Goal: Task Accomplishment & Management: Manage account settings

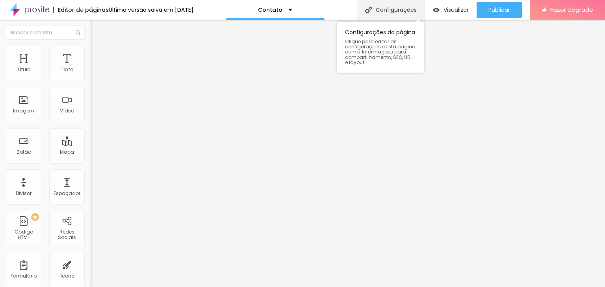
click at [387, 10] on div "Configurações" at bounding box center [391, 10] width 68 height 20
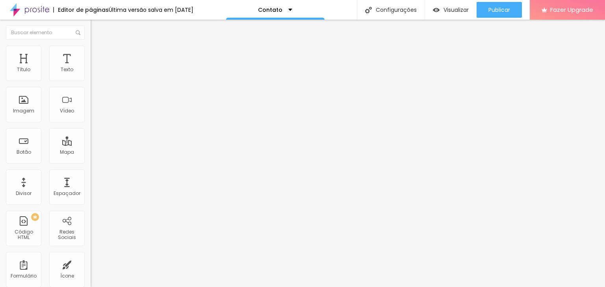
drag, startPoint x: 321, startPoint y: 132, endPoint x: 280, endPoint y: 125, distance: 41.9
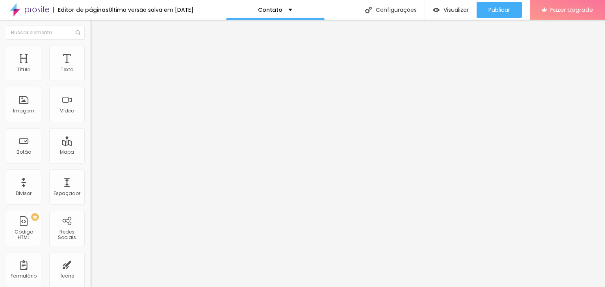
type input "Entre em contato - Carlos Nemitz"
type textarea "Contato de Carlos Nemitz"
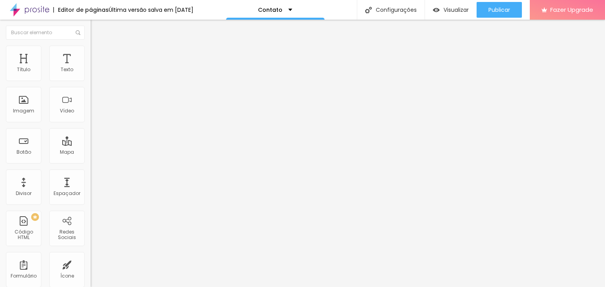
type input "Entre em contato - Carlos Nemitz"
drag, startPoint x: 364, startPoint y: 146, endPoint x: 326, endPoint y: 143, distance: 37.5
drag, startPoint x: 304, startPoint y: 144, endPoint x: 282, endPoint y: 142, distance: 22.2
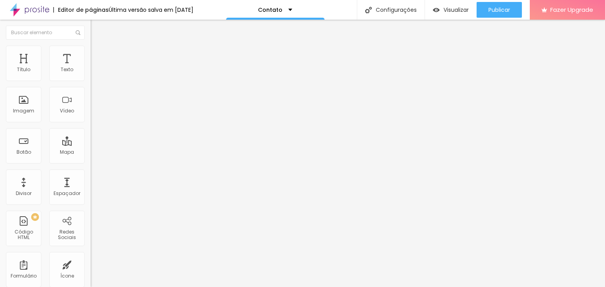
type textarea "Contato de [PERSON_NAME]"
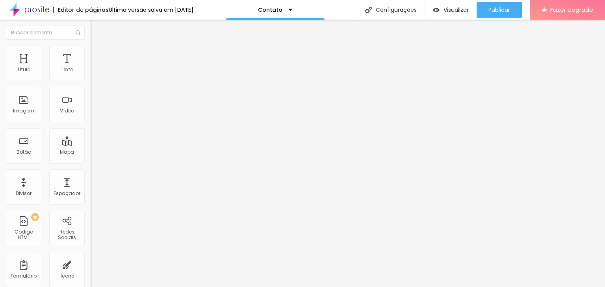
type textarea "Fotografia Navegantes; Fotografia esporte Navegantes; Fotografia ensaio Navegan…"
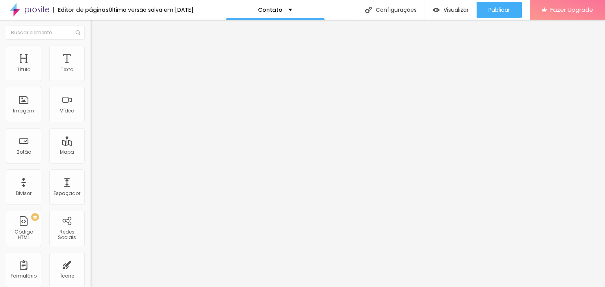
drag, startPoint x: 524, startPoint y: 76, endPoint x: 522, endPoint y: 90, distance: 13.9
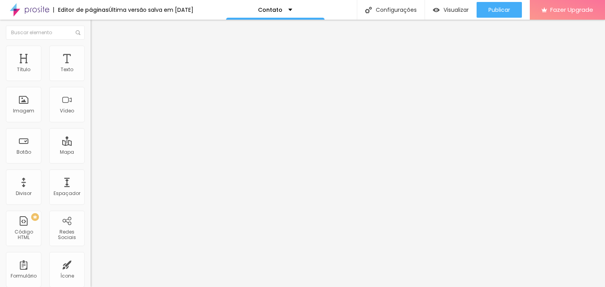
click at [455, 8] on span "Visualizar" at bounding box center [455, 10] width 25 height 6
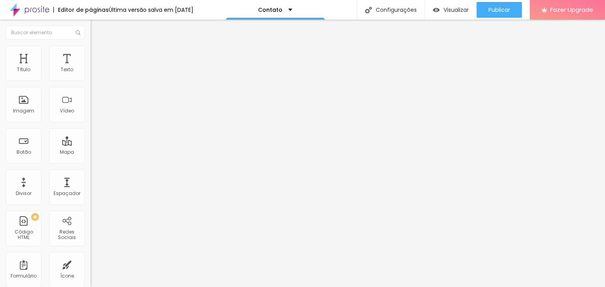
click at [91, 46] on li "Avançado" at bounding box center [136, 50] width 91 height 8
click at [91, 45] on img at bounding box center [94, 41] width 7 height 7
click at [91, 68] on span "Titulo 1" at bounding box center [104, 62] width 26 height 11
click at [96, 30] on div "Editar Título" at bounding box center [118, 29] width 45 height 6
click at [96, 77] on div "Contato" at bounding box center [136, 73] width 80 height 7
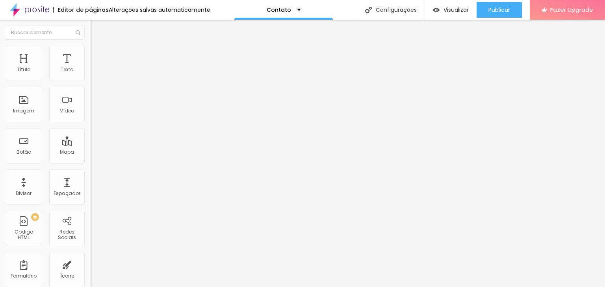
click at [91, 51] on li "Avançado" at bounding box center [136, 50] width 91 height 8
click at [91, 46] on li "Estilo" at bounding box center [136, 42] width 91 height 8
click at [91, 52] on li "Avançado" at bounding box center [136, 50] width 91 height 8
click at [91, 53] on ul "Estilo Avançado" at bounding box center [136, 46] width 91 height 16
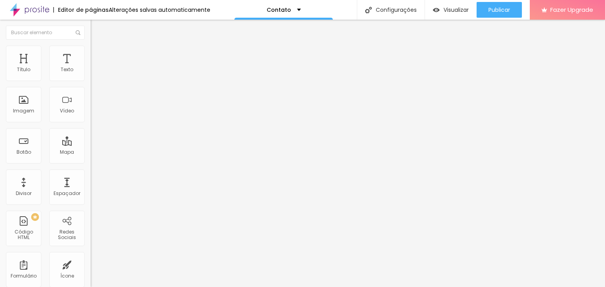
click at [98, 46] on span "Estilo" at bounding box center [104, 43] width 12 height 7
click at [32, 150] on div "Botão" at bounding box center [23, 145] width 35 height 35
click at [17, 150] on div "Botão" at bounding box center [24, 153] width 15 height 6
click at [27, 145] on div "Botão" at bounding box center [23, 145] width 35 height 35
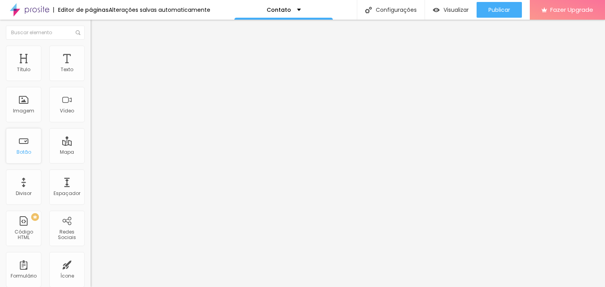
click at [27, 145] on div "Botão" at bounding box center [23, 145] width 35 height 35
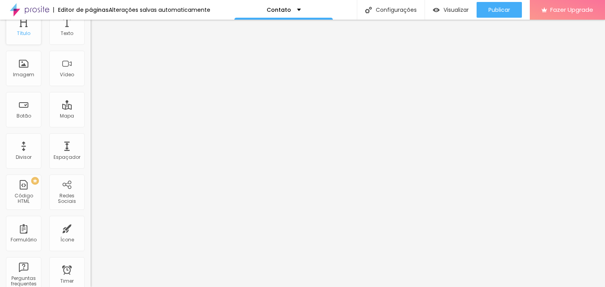
scroll to position [39, 0]
click at [31, 71] on div "Imagem" at bounding box center [23, 72] width 21 height 6
click at [23, 60] on div "Imagem" at bounding box center [23, 65] width 35 height 35
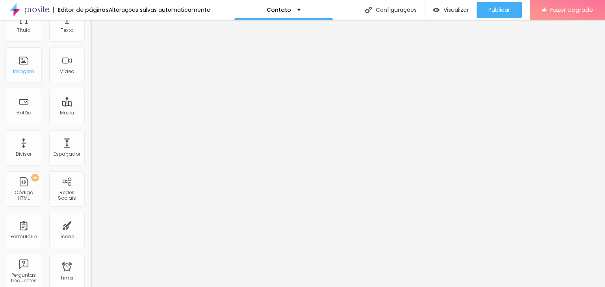
click at [23, 60] on div "Imagem" at bounding box center [23, 65] width 35 height 35
drag, startPoint x: 23, startPoint y: 60, endPoint x: 31, endPoint y: 68, distance: 11.4
click at [31, 68] on div "Imagem" at bounding box center [23, 65] width 35 height 35
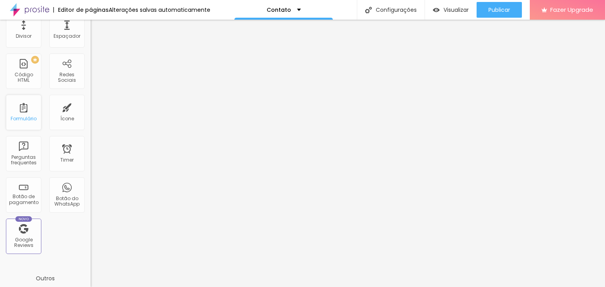
scroll to position [0, 0]
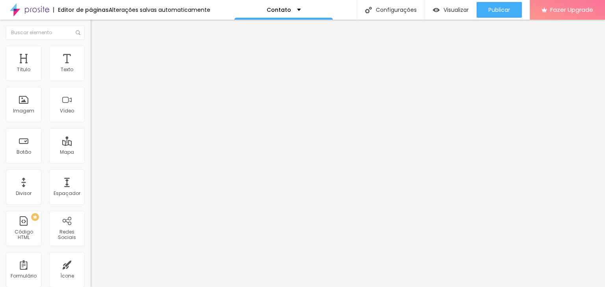
click at [91, 52] on li "Estilo" at bounding box center [136, 50] width 91 height 8
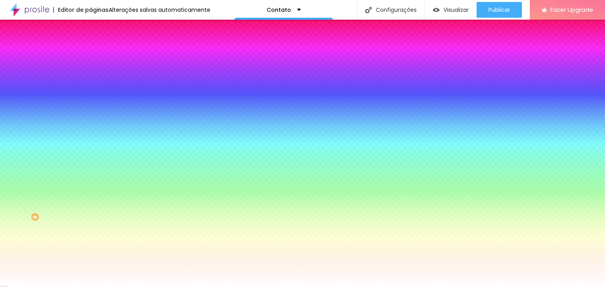
click at [91, 54] on li "Avançado" at bounding box center [136, 58] width 91 height 8
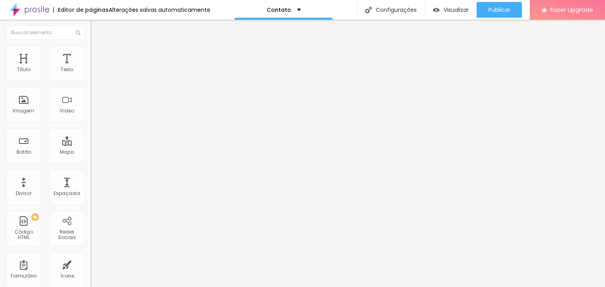
click at [98, 46] on span "Conteúdo" at bounding box center [110, 43] width 24 height 7
click at [91, 72] on span "Encaixotado" at bounding box center [106, 68] width 31 height 7
click at [91, 84] on span "Completo" at bounding box center [103, 80] width 24 height 7
click at [91, 76] on span "Encaixotado" at bounding box center [106, 73] width 31 height 7
click at [98, 54] on span "Estilo" at bounding box center [104, 51] width 12 height 7
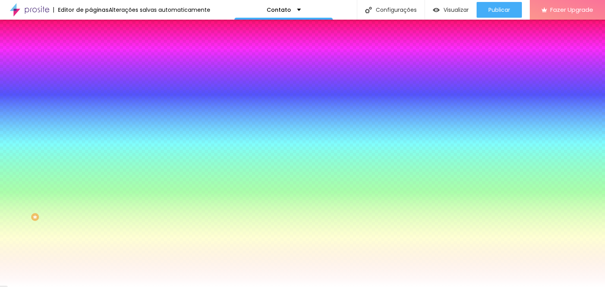
click at [98, 56] on span "Avançado" at bounding box center [111, 59] width 26 height 7
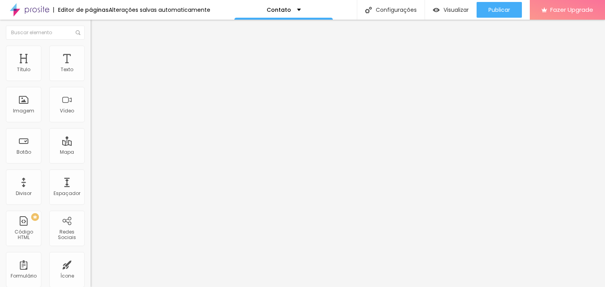
click at [96, 29] on img "button" at bounding box center [99, 29] width 6 height 6
click at [91, 80] on img at bounding box center [94, 83] width 6 height 6
type input "https://"
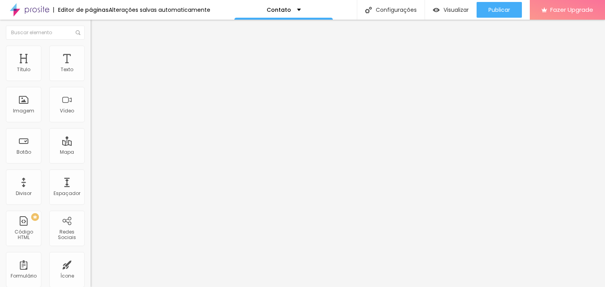
click at [98, 56] on span "Avançado" at bounding box center [111, 59] width 26 height 7
paste input "[URL][DOMAIN_NAME]"
type input "[URL][DOMAIN_NAME]"
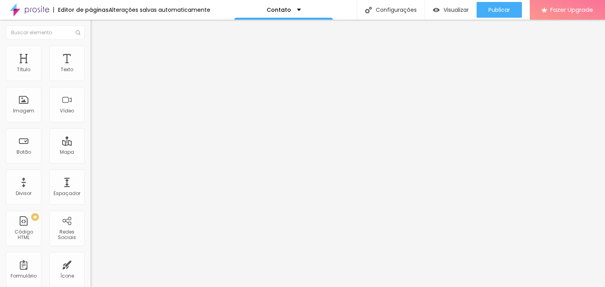
scroll to position [0, 0]
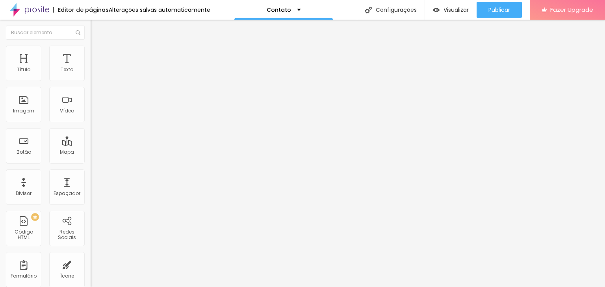
paste input "[URL][DOMAIN_NAME]"
type input "[URL][DOMAIN_NAME]"
click at [91, 51] on li "Estilo" at bounding box center [136, 50] width 91 height 8
click at [91, 143] on div "Borda Voltar ao padrão" at bounding box center [136, 133] width 91 height 22
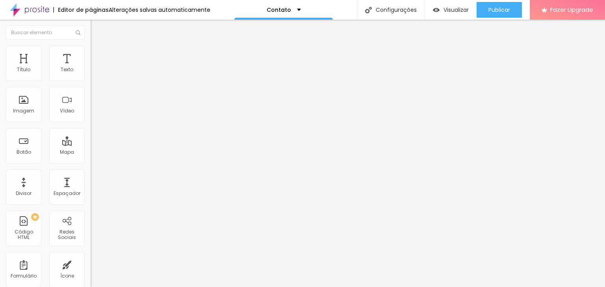
click at [91, 126] on div "Borda" at bounding box center [136, 124] width 91 height 5
click at [91, 144] on button "button" at bounding box center [96, 139] width 11 height 8
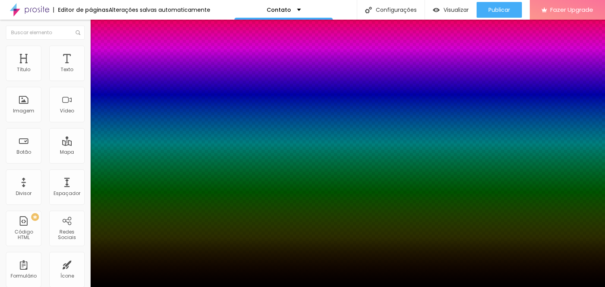
type input "2"
type input "5"
type input "6"
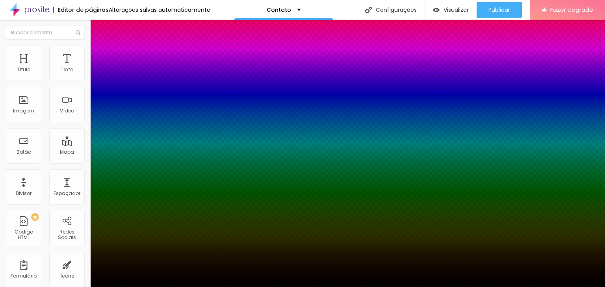
type input "6"
type input "7"
type input "8"
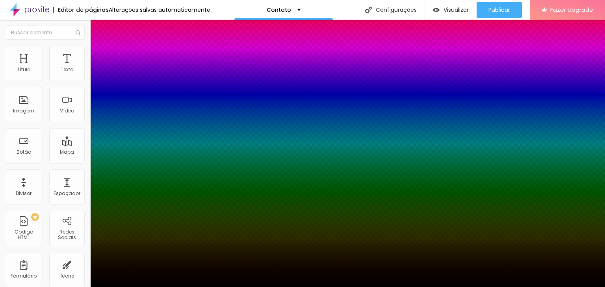
type input "9"
type input "10"
type input "11"
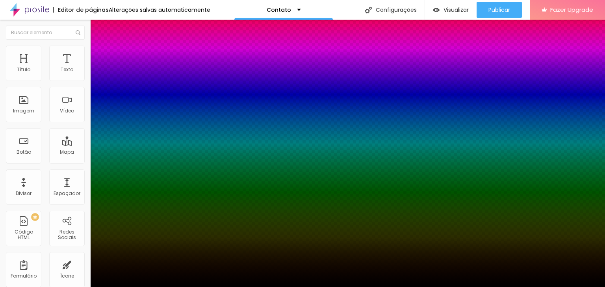
type input "11"
type input "12"
type input "13"
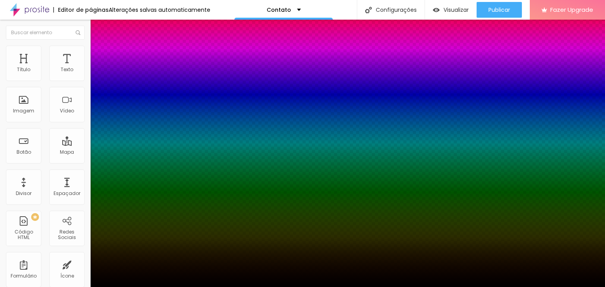
type input "14"
type input "15"
type input "16"
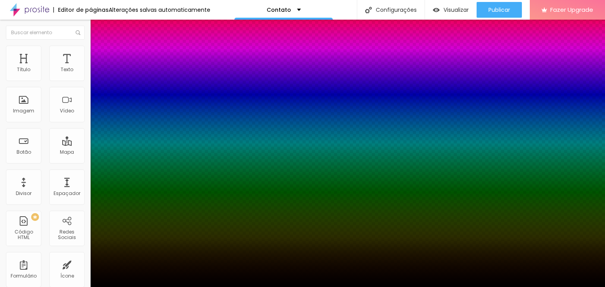
type input "16"
type input "17"
type input "18"
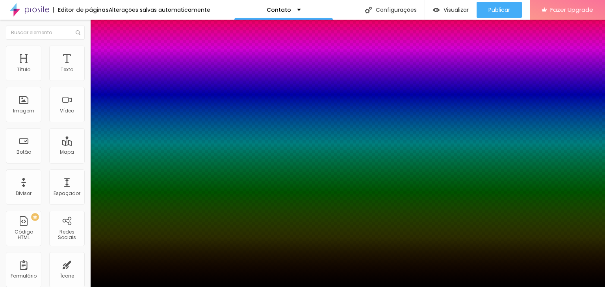
type input "19"
type input "20"
type input "21"
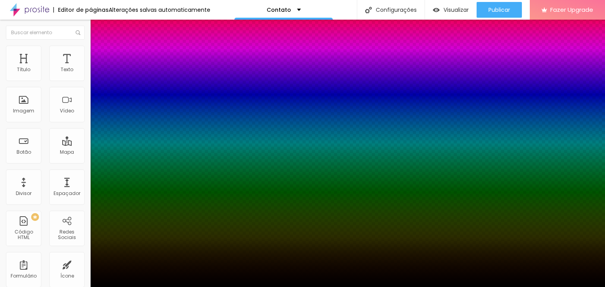
type input "21"
type input "22"
type input "23"
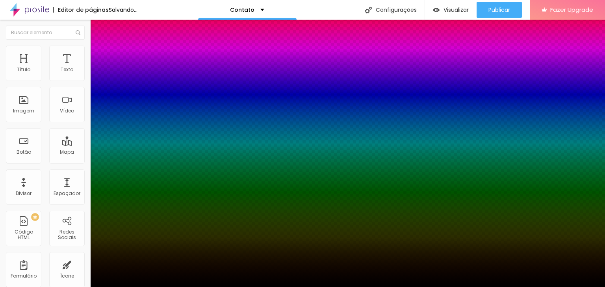
type input "24"
drag, startPoint x: 85, startPoint y: 175, endPoint x: 155, endPoint y: 173, distance: 70.1
type input "24"
type input "1"
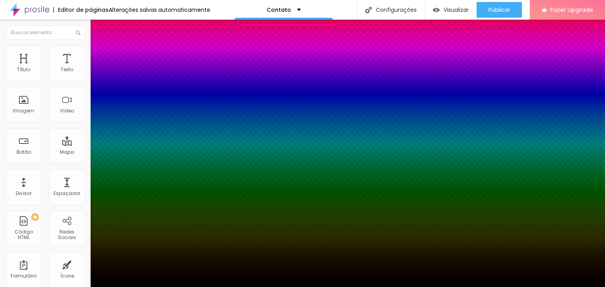
type input "1"
type input "2"
type input "1"
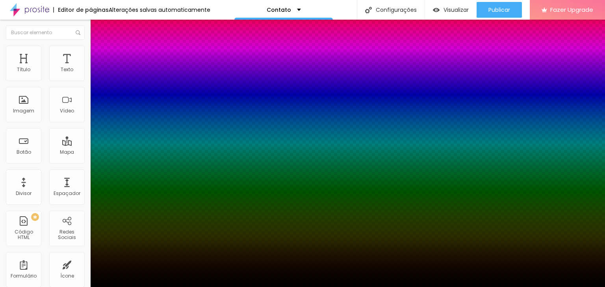
type input "0"
drag, startPoint x: 85, startPoint y: 198, endPoint x: 65, endPoint y: 204, distance: 21.7
click at [31, 287] on div at bounding box center [302, 287] width 605 height 0
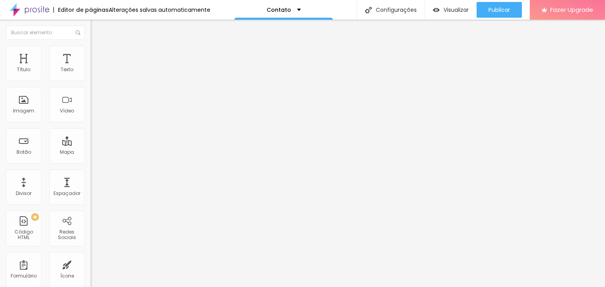
click at [91, 54] on li "Avançado" at bounding box center [136, 58] width 91 height 8
click at [247, 15] on div "Contato" at bounding box center [283, 10] width 98 height 20
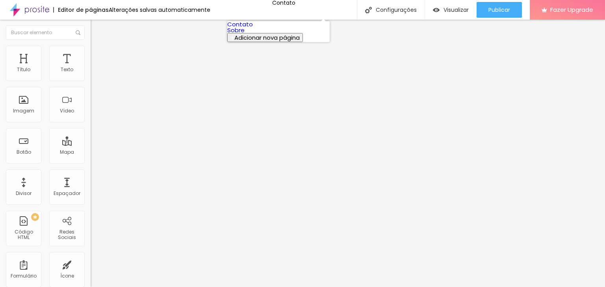
click at [244, 34] on link "Sobre" at bounding box center [235, 30] width 17 height 8
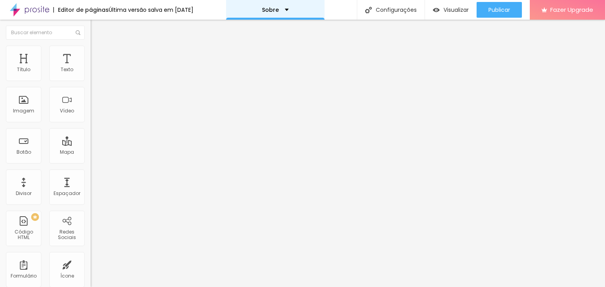
click at [269, 10] on p "Sobre" at bounding box center [270, 10] width 17 height 6
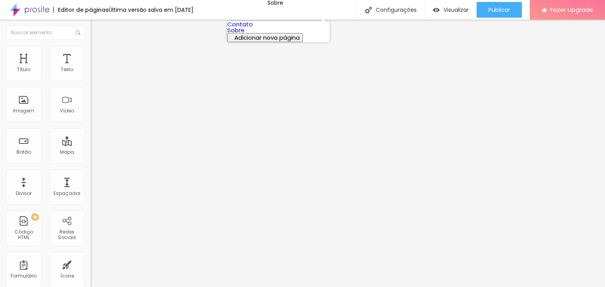
click at [253, 28] on link "Contato" at bounding box center [240, 24] width 26 height 8
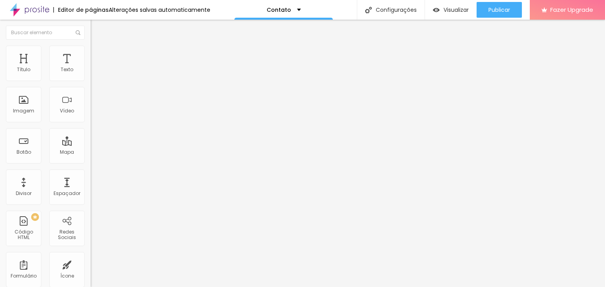
click at [96, 27] on img "button" at bounding box center [99, 29] width 6 height 6
click at [96, 26] on img "button" at bounding box center [99, 29] width 6 height 6
click at [91, 80] on img at bounding box center [94, 83] width 6 height 6
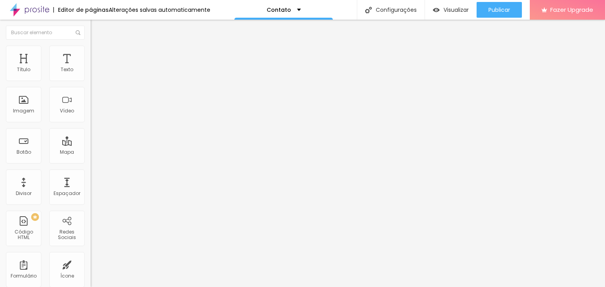
type input "https://"
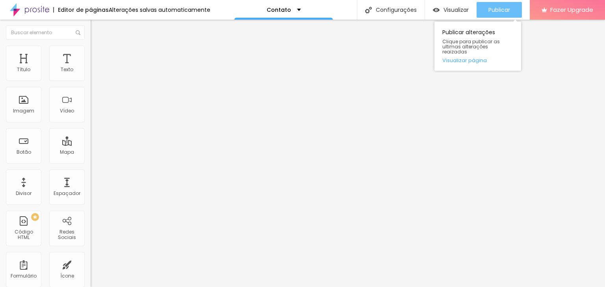
click at [491, 11] on span "Publicar" at bounding box center [499, 10] width 22 height 6
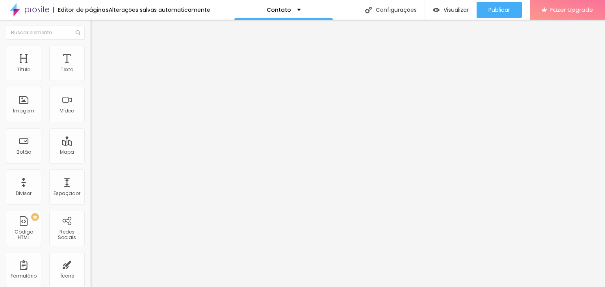
click at [96, 26] on div "Editar Seção" at bounding box center [119, 29] width 46 height 6
click at [91, 54] on img at bounding box center [94, 55] width 7 height 7
click at [94, 130] on img at bounding box center [96, 132] width 5 height 5
radio input "false"
click at [94, 130] on img at bounding box center [96, 132] width 5 height 5
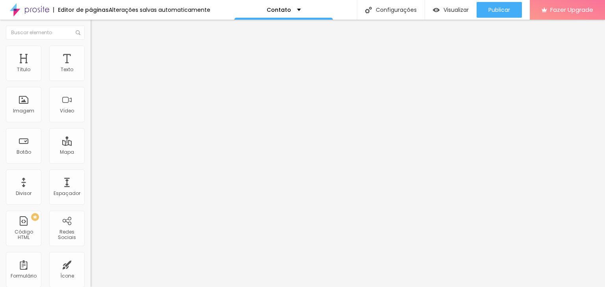
radio input "false"
radio input "true"
click at [94, 130] on img at bounding box center [96, 132] width 5 height 5
radio input "true"
radio input "false"
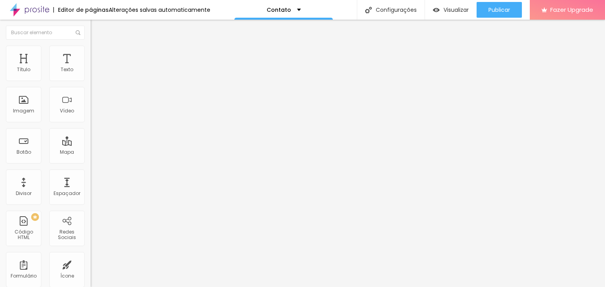
click at [94, 130] on img at bounding box center [96, 132] width 5 height 5
radio input "false"
click at [94, 130] on img at bounding box center [96, 132] width 5 height 5
radio input "false"
radio input "true"
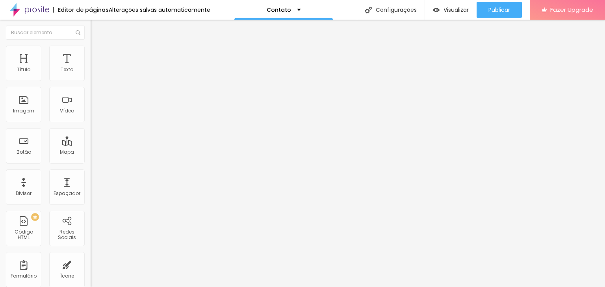
click at [94, 130] on img at bounding box center [96, 132] width 5 height 5
radio input "true"
radio input "false"
click at [94, 130] on img at bounding box center [96, 132] width 5 height 5
radio input "false"
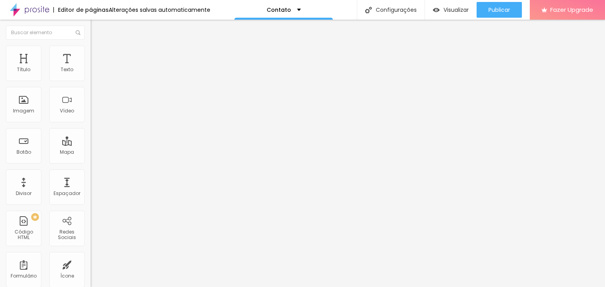
radio input "true"
click at [98, 62] on span "Avançado" at bounding box center [111, 65] width 26 height 7
click at [91, 52] on li "Conteúdo" at bounding box center [136, 48] width 91 height 8
drag, startPoint x: 63, startPoint y: 115, endPoint x: 8, endPoint y: 116, distance: 55.5
click at [91, 250] on input "Conversar no WhatsApp" at bounding box center [138, 254] width 94 height 8
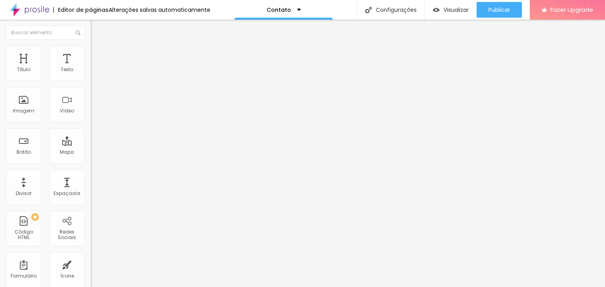
click at [91, 250] on input "Converse pelo whatapp" at bounding box center [138, 254] width 94 height 8
click at [91, 250] on input "Converse pelo whatsapp" at bounding box center [138, 254] width 94 height 8
type input "Converse pelo whatsApp"
click at [91, 80] on img at bounding box center [94, 83] width 6 height 6
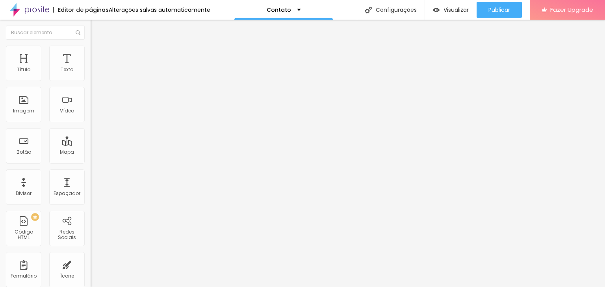
type input "https://"
click at [98, 53] on span "Estilo" at bounding box center [104, 51] width 12 height 7
click at [98, 56] on span "Avançado" at bounding box center [111, 59] width 26 height 7
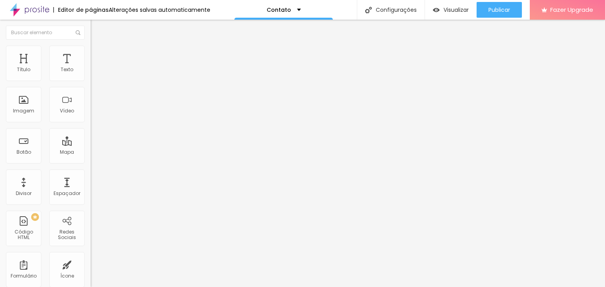
click at [91, 51] on img at bounding box center [94, 49] width 7 height 7
click at [91, 46] on li "Conteúdo" at bounding box center [136, 42] width 91 height 8
click at [91, 159] on div "Instagram" at bounding box center [136, 161] width 91 height 5
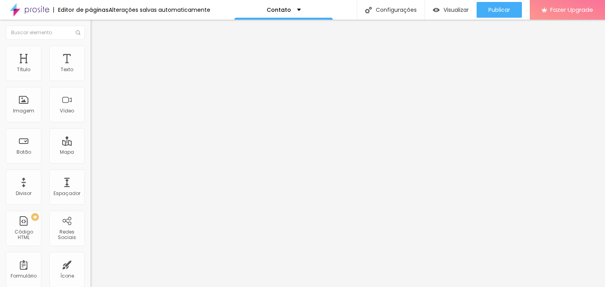
click at [95, 172] on div "Instagram" at bounding box center [136, 215] width 82 height 87
click at [95, 172] on div "WhatsApp" at bounding box center [136, 215] width 82 height 87
click at [91, 268] on input "https://" at bounding box center [138, 272] width 94 height 8
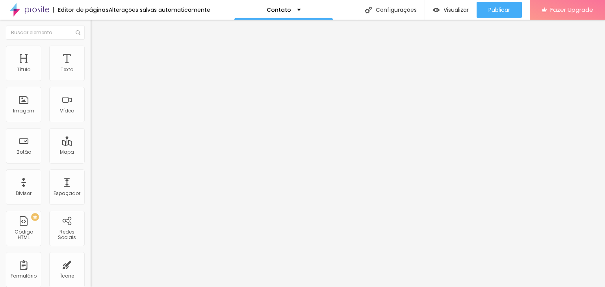
paste input "[URL][DOMAIN_NAME]"
type input "https://[URL][DOMAIN_NAME]"
click at [91, 213] on div "Editar Redes Sociais Conteúdo Estilo Avançado Instagram Rede social Instagram E…" at bounding box center [136, 154] width 91 height 268
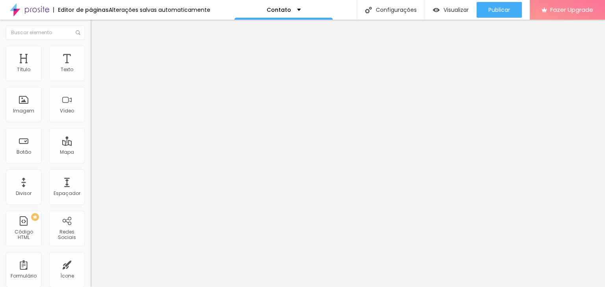
click at [96, 30] on img "button" at bounding box center [99, 29] width 6 height 6
click at [96, 29] on img "button" at bounding box center [99, 29] width 6 height 6
click at [96, 28] on img "button" at bounding box center [99, 29] width 6 height 6
click at [96, 27] on img "button" at bounding box center [99, 29] width 6 height 6
click at [296, 9] on div "Contato" at bounding box center [283, 10] width 98 height 20
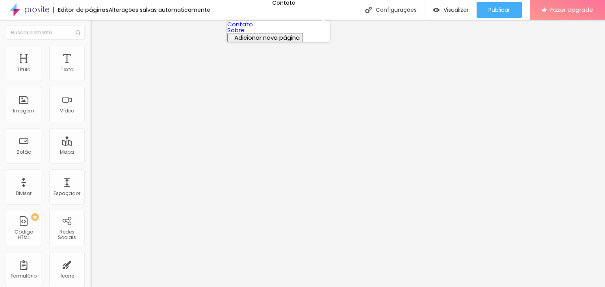
click at [244, 34] on link "Sobre" at bounding box center [235, 30] width 17 height 8
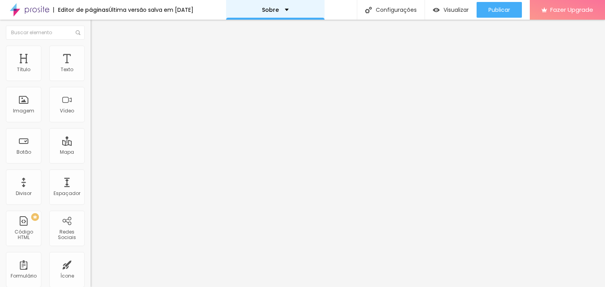
click at [279, 8] on p "Sobre" at bounding box center [270, 10] width 17 height 6
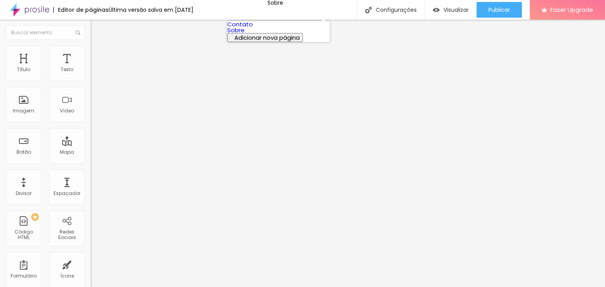
click at [253, 28] on link "Contato" at bounding box center [240, 24] width 26 height 8
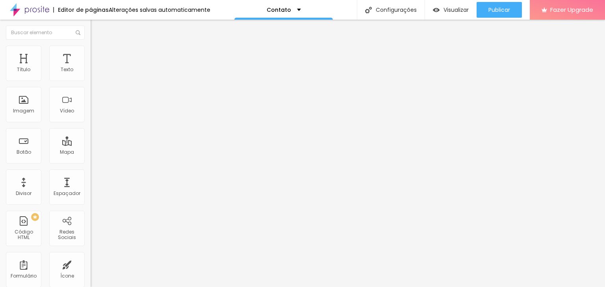
click at [91, 159] on div "WhatsApp" at bounding box center [136, 161] width 91 height 5
click at [95, 172] on div "WhatsApp" at bounding box center [136, 215] width 82 height 87
click at [91, 268] on input "https://" at bounding box center [138, 272] width 94 height 8
paste input "[URL][DOMAIN_NAME]"
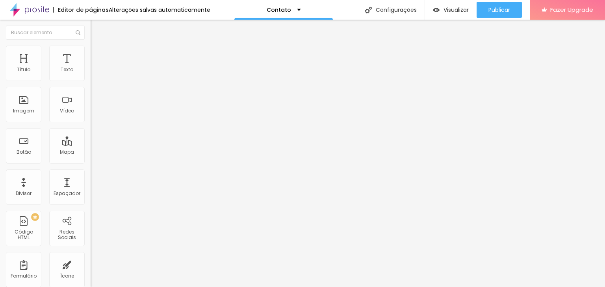
scroll to position [0, 128]
click at [91, 268] on input "https://[URL][DOMAIN_NAME]" at bounding box center [138, 272] width 94 height 8
type input "[URL][DOMAIN_NAME]"
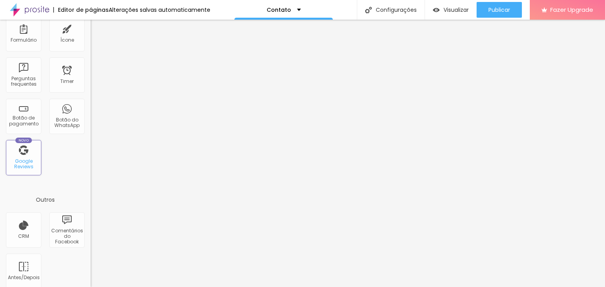
scroll to position [244, 0]
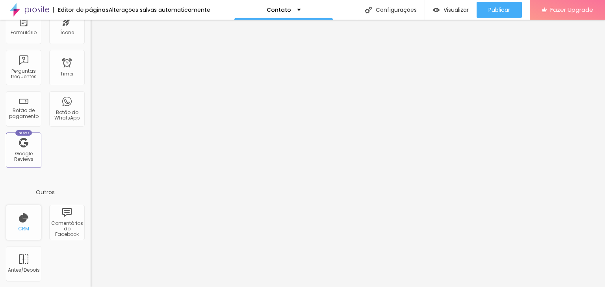
click at [26, 220] on div "CRM" at bounding box center [23, 222] width 35 height 35
click at [26, 226] on div "CRM" at bounding box center [23, 229] width 11 height 6
click at [25, 222] on div "CRM" at bounding box center [23, 222] width 35 height 35
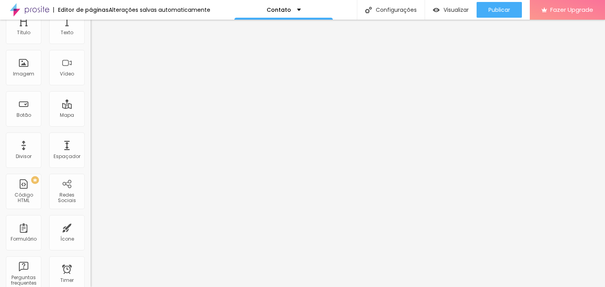
scroll to position [0, 0]
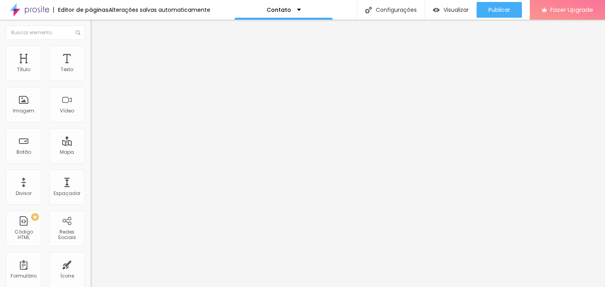
click at [91, 80] on img at bounding box center [94, 83] width 6 height 6
type input "https://"
click at [98, 54] on span "Estilo" at bounding box center [104, 51] width 12 height 7
click at [98, 57] on span "Avançado" at bounding box center [111, 59] width 26 height 7
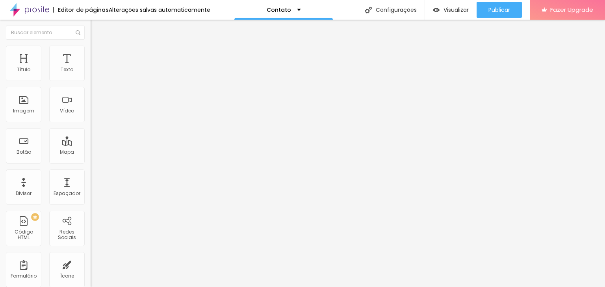
click at [91, 46] on li "Conteúdo" at bounding box center [136, 42] width 91 height 8
click at [91, 159] on div "Instagram" at bounding box center [136, 161] width 91 height 5
click at [91, 268] on input "https://" at bounding box center [138, 272] width 94 height 8
drag, startPoint x: 41, startPoint y: 130, endPoint x: 9, endPoint y: 127, distance: 32.8
click at [91, 164] on div "Rede social Instagram Endereço URL https:// Abrir em uma nova aba" at bounding box center [136, 229] width 91 height 130
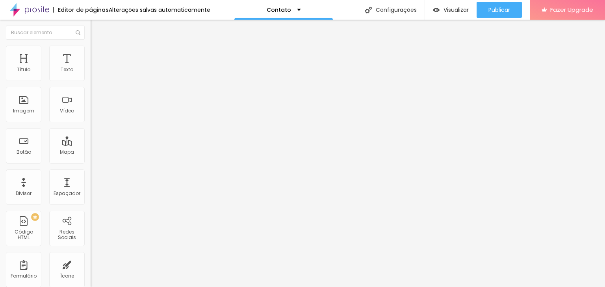
paste input "[URL][DOMAIN_NAME]"
type input "[URL][DOMAIN_NAME]"
click at [91, 202] on div "Editar Redes Sociais Conteúdo Estilo Avançado Instagram Rede social Instagram E…" at bounding box center [136, 154] width 91 height 268
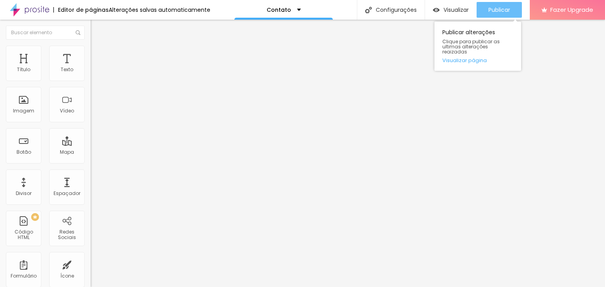
click at [498, 10] on span "Publicar" at bounding box center [499, 10] width 22 height 6
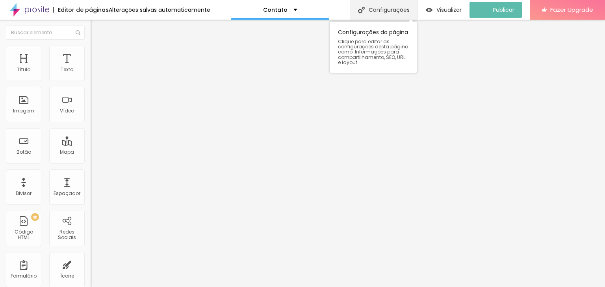
click at [385, 10] on div "Configurações" at bounding box center [384, 10] width 68 height 20
